Goal: Complete application form

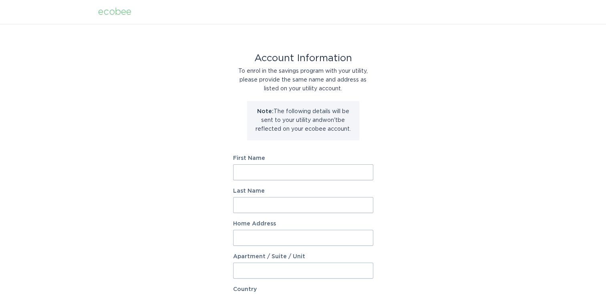
click at [246, 168] on input "First Name" at bounding box center [303, 172] width 140 height 16
type input "Jay"
type input "Clemens"
type input "1701 20th Ave Circle NE"
type input "Kasson"
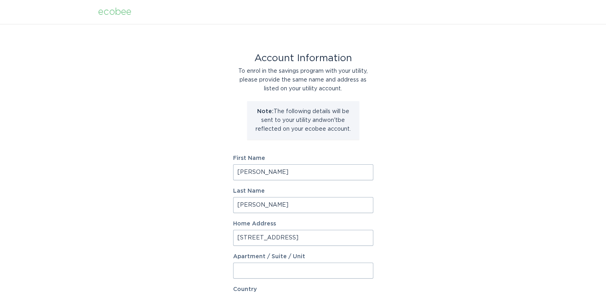
type input "55944"
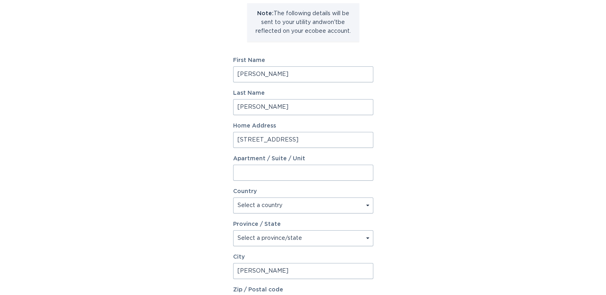
scroll to position [120, 0]
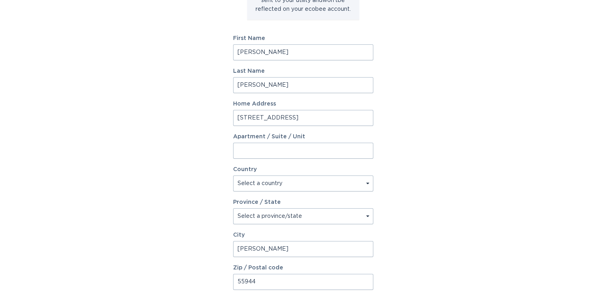
click at [362, 182] on select "Select a country Canada USA" at bounding box center [303, 184] width 140 height 16
select select "US"
click at [233, 176] on select "Select a country Canada USA" at bounding box center [303, 184] width 140 height 16
click at [344, 217] on select "Select a province/state Alabama Alaska American Samoa Arizona Arkansas Californ…" at bounding box center [303, 217] width 140 height 16
select select "MN"
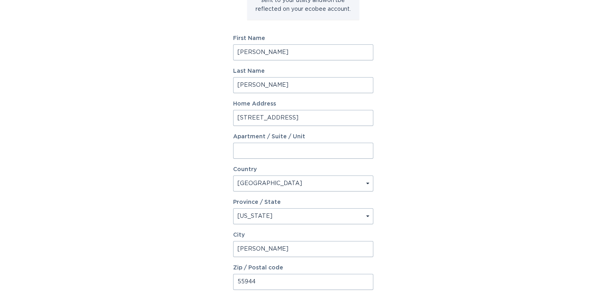
click at [233, 209] on select "Select a province/state Alabama Alaska American Samoa Arizona Arkansas Californ…" at bounding box center [303, 217] width 140 height 16
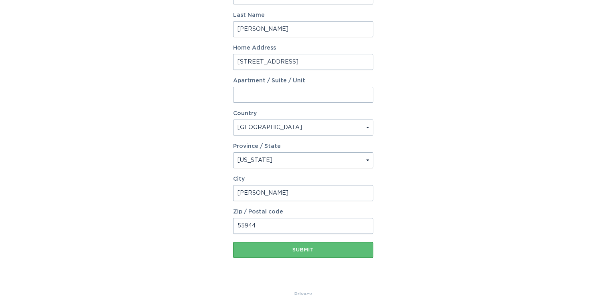
scroll to position [191, 0]
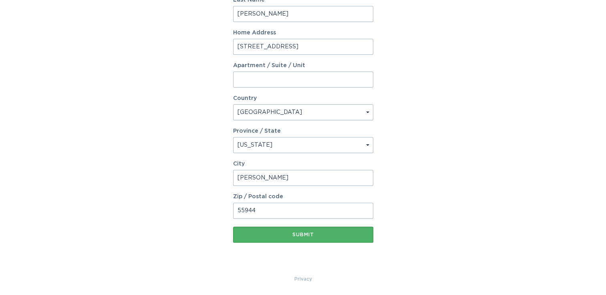
click at [291, 231] on button "Submit" at bounding box center [303, 235] width 140 height 16
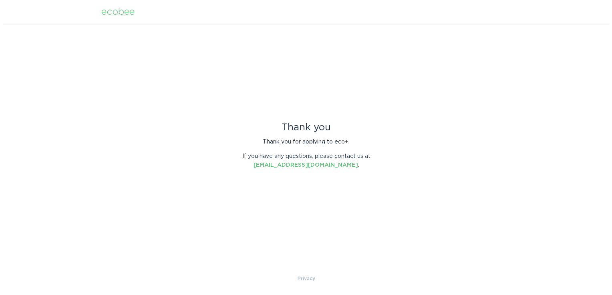
scroll to position [0, 0]
